Goal: Information Seeking & Learning: Learn about a topic

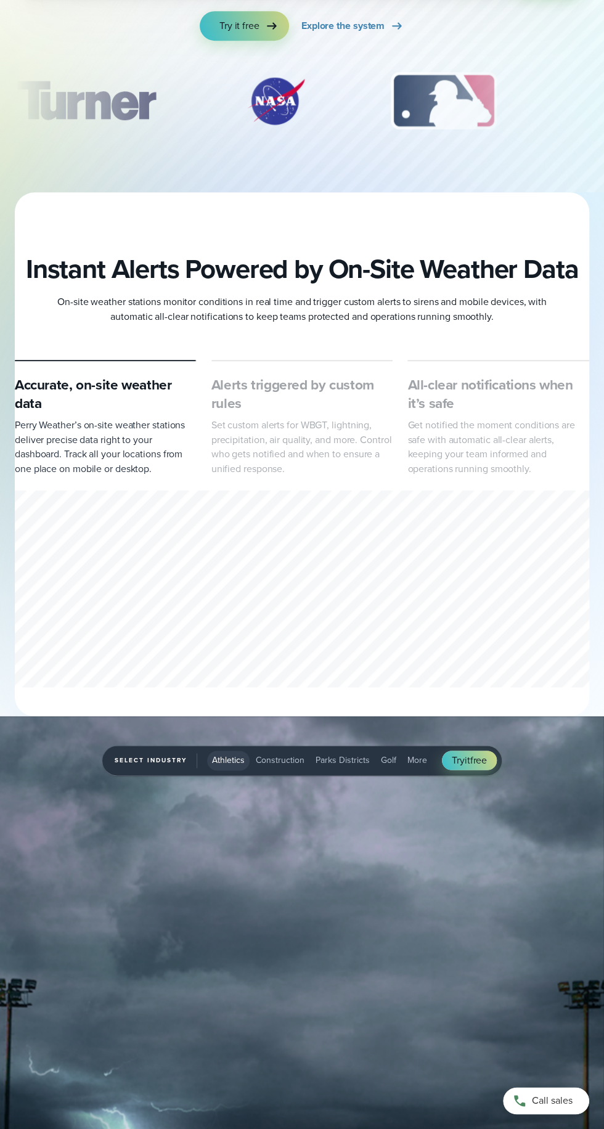
scroll to position [2282, 0]
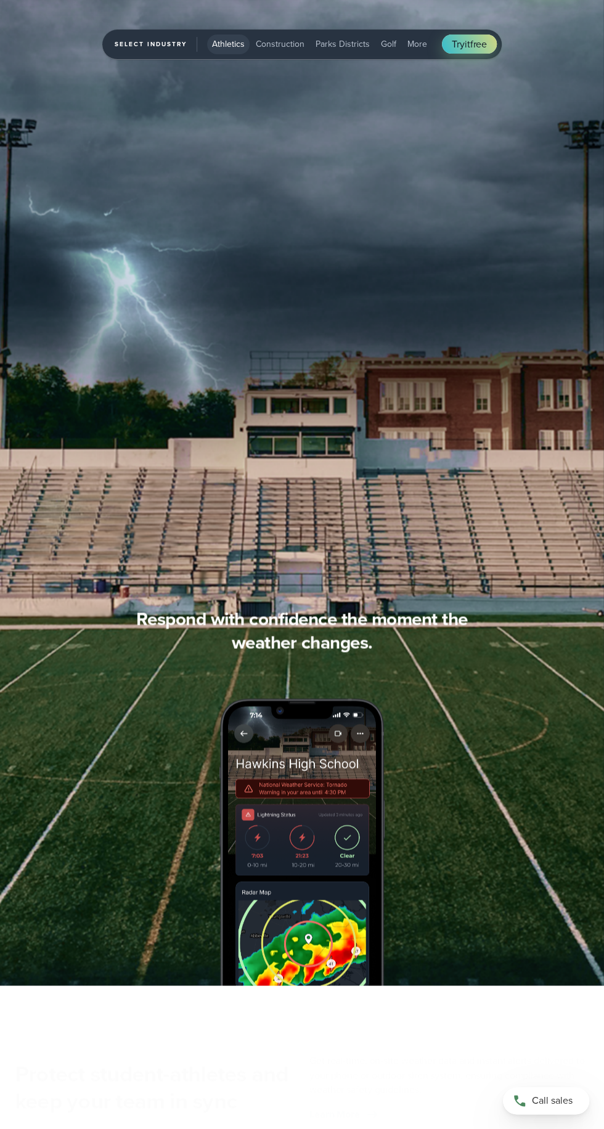
click at [483, 67] on div "Select Industry Athletics Athletics Construction Parks Districts Golf More Try …" at bounding box center [301, 44] width 399 height 89
click at [413, 49] on span "More" at bounding box center [417, 44] width 20 height 13
click at [408, 41] on span "More" at bounding box center [417, 44] width 20 height 13
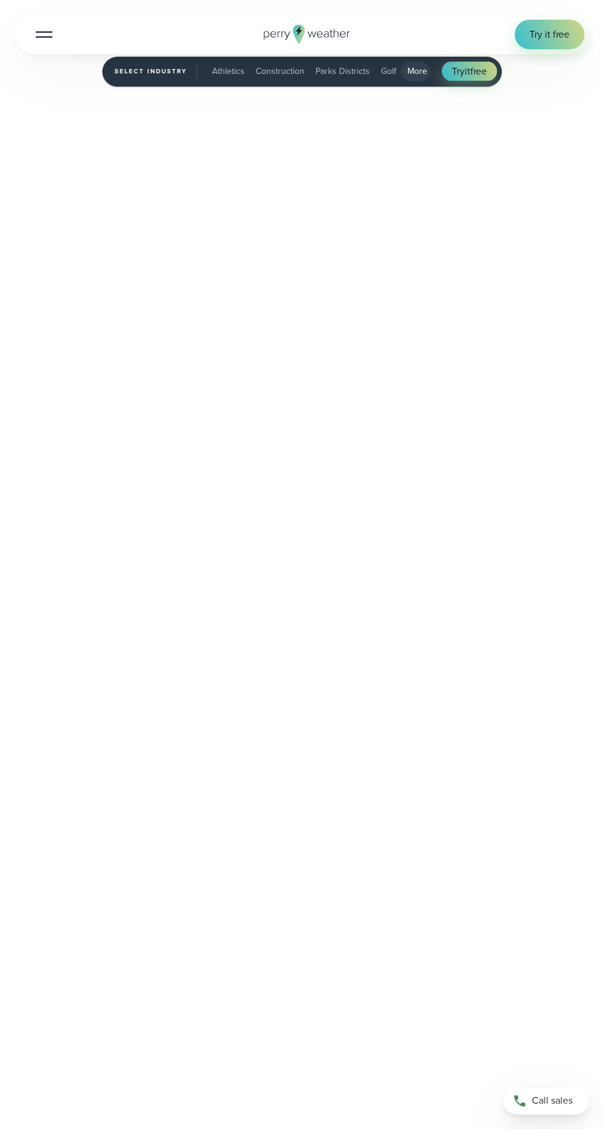
scroll to position [2281, 0]
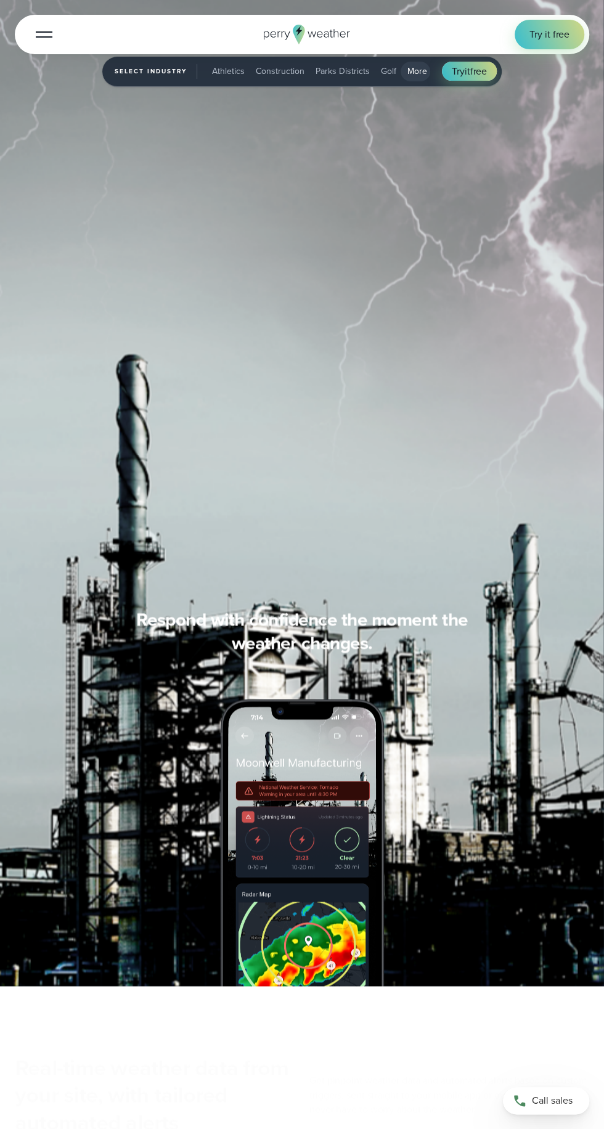
click at [36, 34] on div at bounding box center [44, 34] width 17 height 1
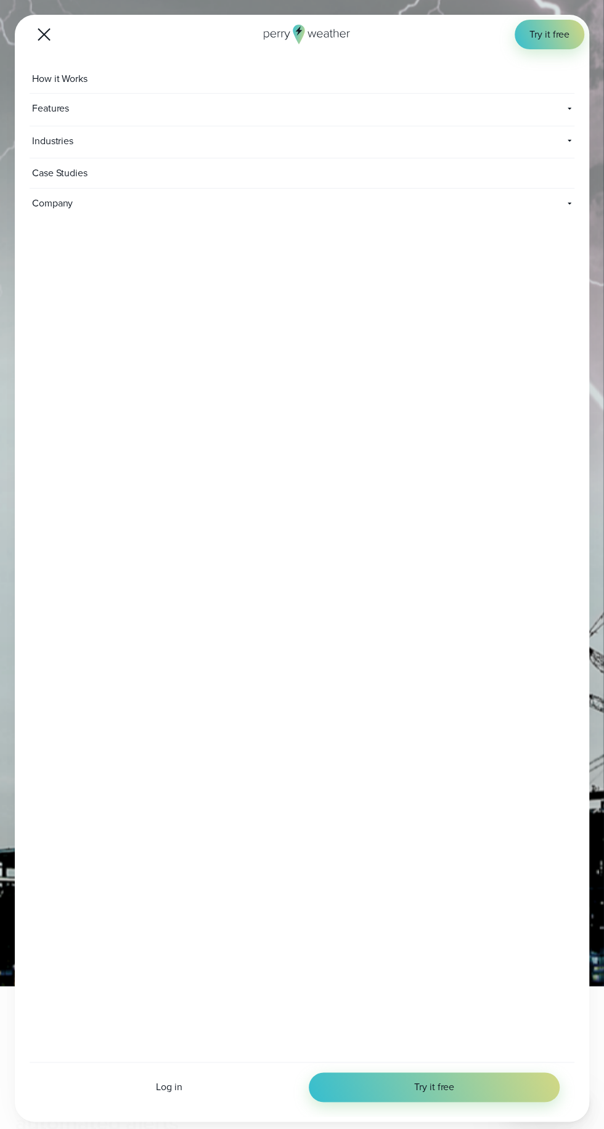
click at [74, 78] on span "How it Works" at bounding box center [61, 79] width 63 height 30
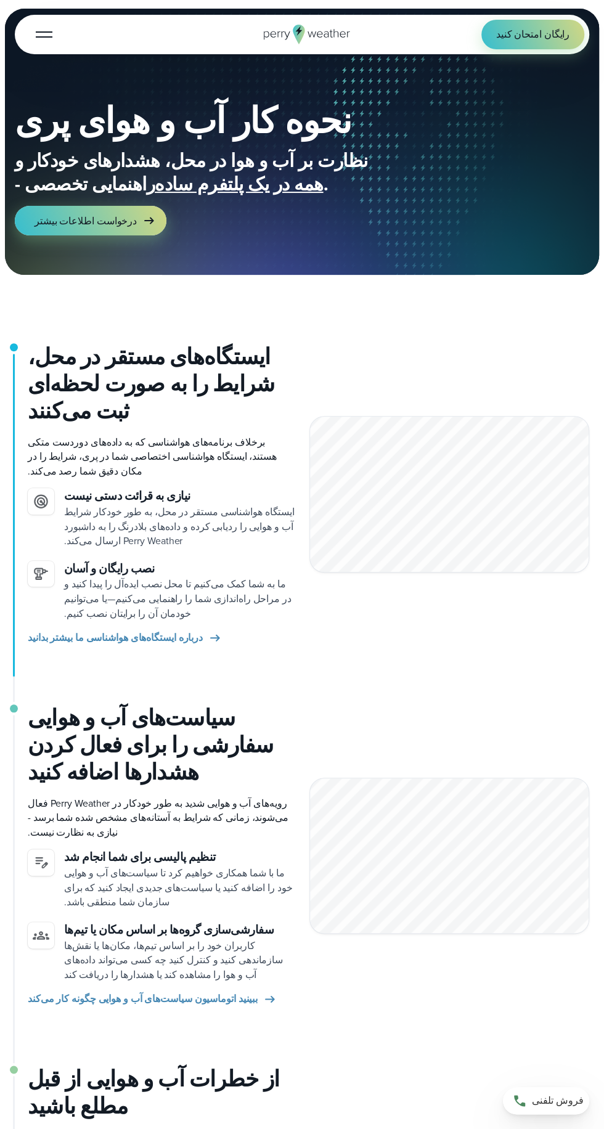
click at [95, 252] on div "نحوه کار آب و هوای پری نظارت بر آب و هوا در محل، هشدارهای خودکار و راهنمایی تخص…" at bounding box center [302, 169] width 574 height 212
click at [181, 639] on font "درباره ایستگاه‌های هواشناسی ما بیشتر بدانید" at bounding box center [115, 637] width 175 height 14
